Goal: Task Accomplishment & Management: Use online tool/utility

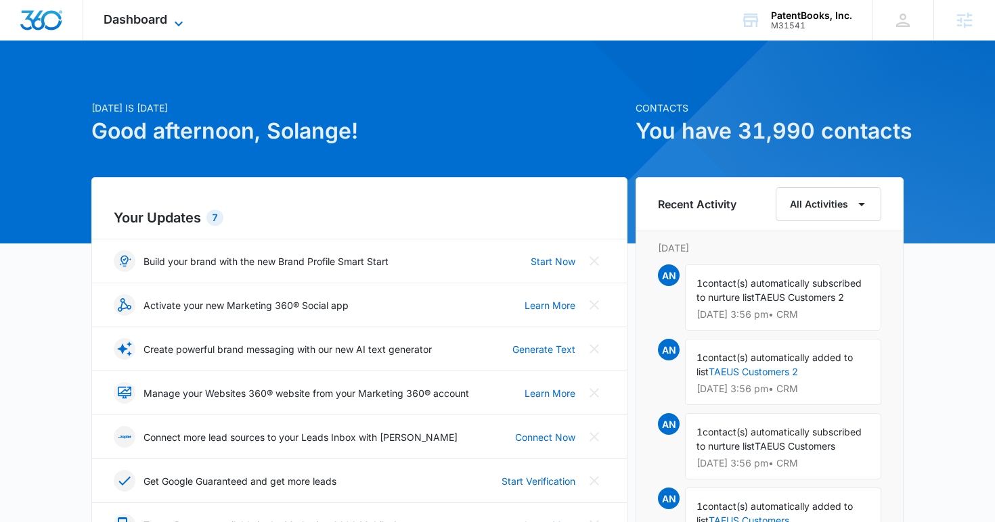
click at [166, 22] on span "Dashboard" at bounding box center [136, 19] width 64 height 14
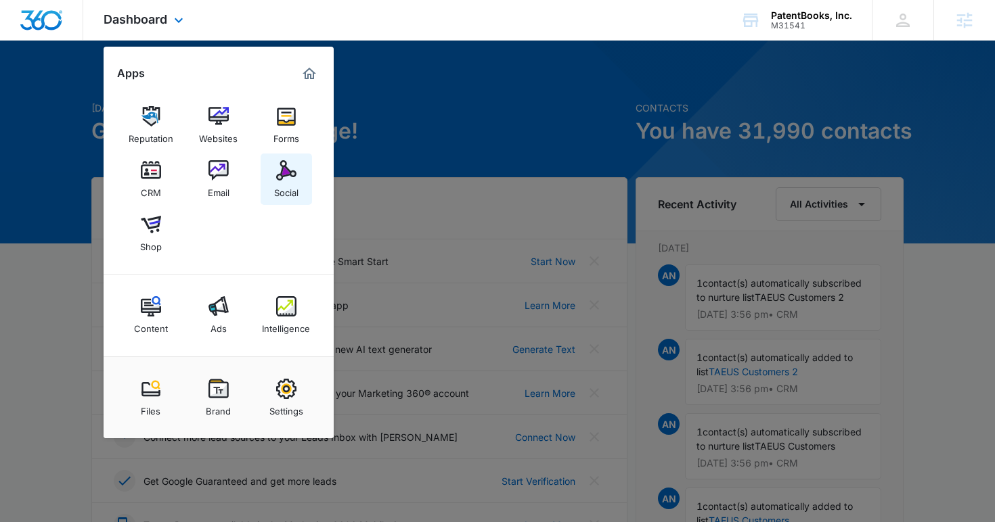
click at [284, 190] on div "Social" at bounding box center [286, 190] width 24 height 18
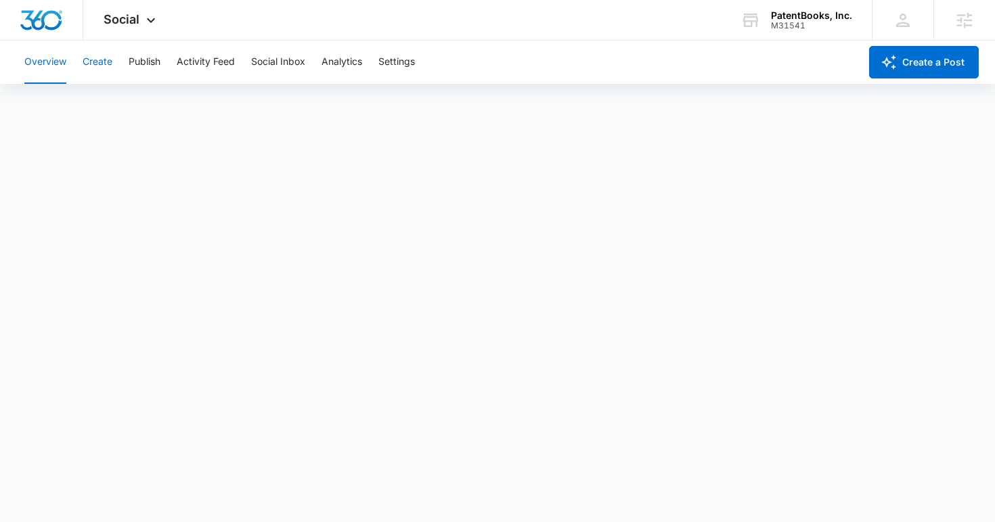
click at [106, 64] on button "Create" at bounding box center [98, 62] width 30 height 43
